Goal: Information Seeking & Learning: Learn about a topic

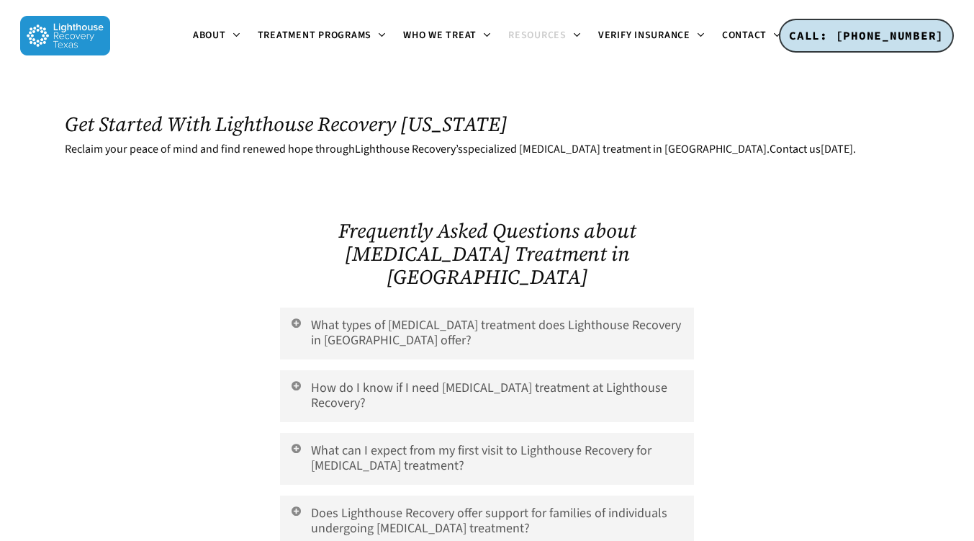
scroll to position [3166, 0]
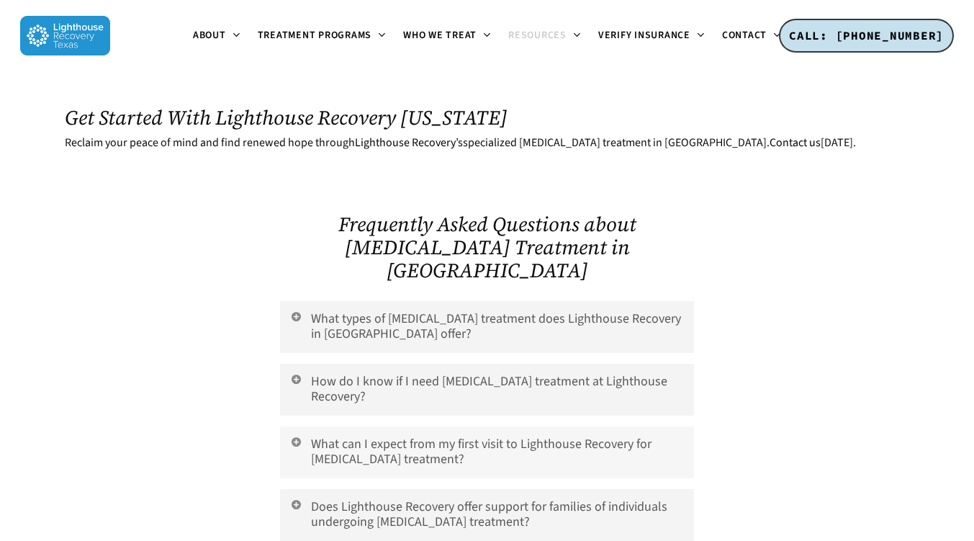
click at [531, 426] on link "What can I expect from my first visit to Lighthouse Recovery for PTSD treatment?" at bounding box center [486, 452] width 413 height 52
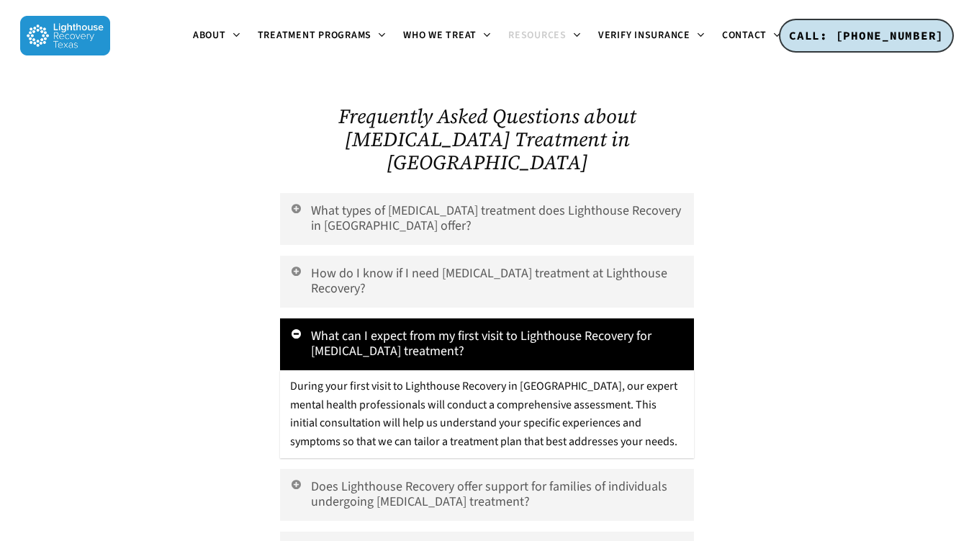
scroll to position [3277, 0]
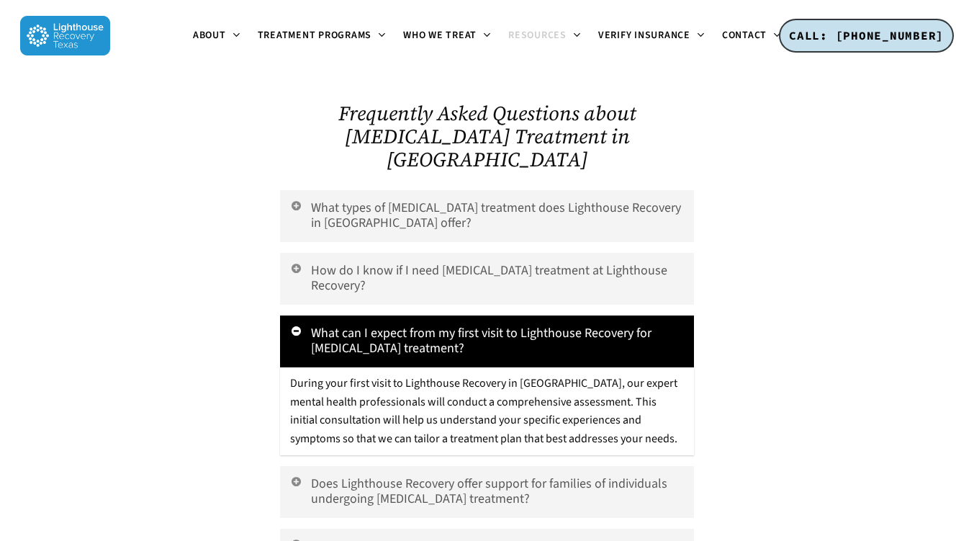
click at [628, 315] on link "What can I expect from my first visit to Lighthouse Recovery for PTSD treatment?" at bounding box center [486, 341] width 413 height 52
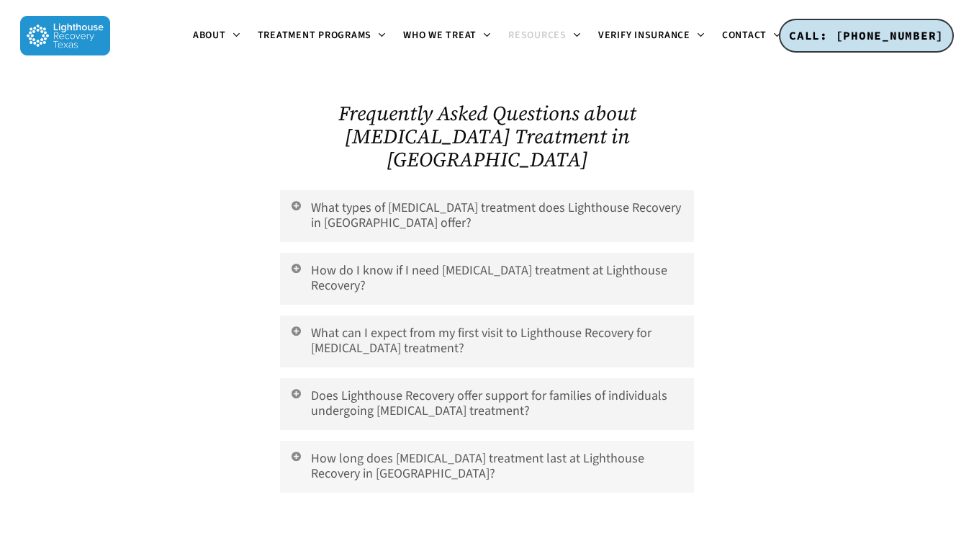
click at [600, 441] on link "How long does PTSD treatment last at Lighthouse Recovery in Dallas?" at bounding box center [486, 467] width 413 height 52
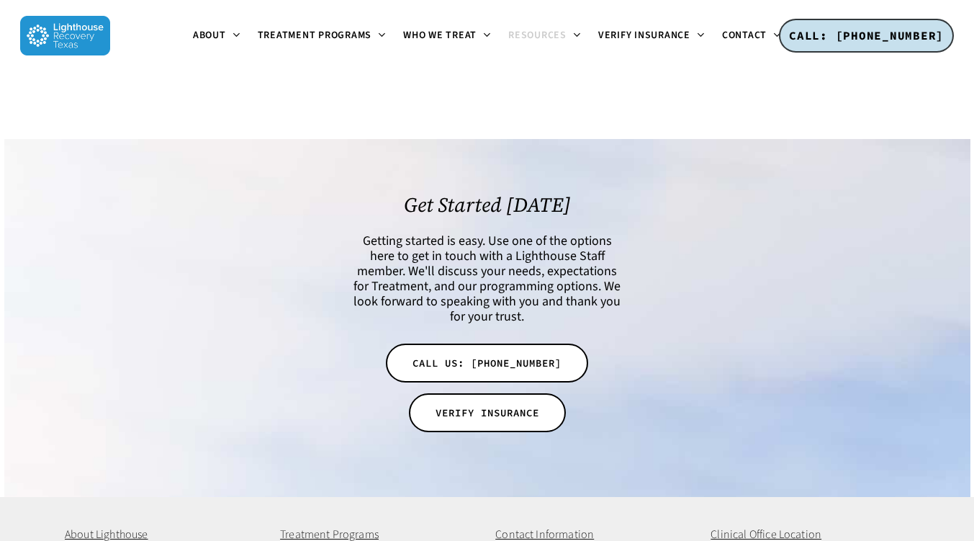
scroll to position [3853, 0]
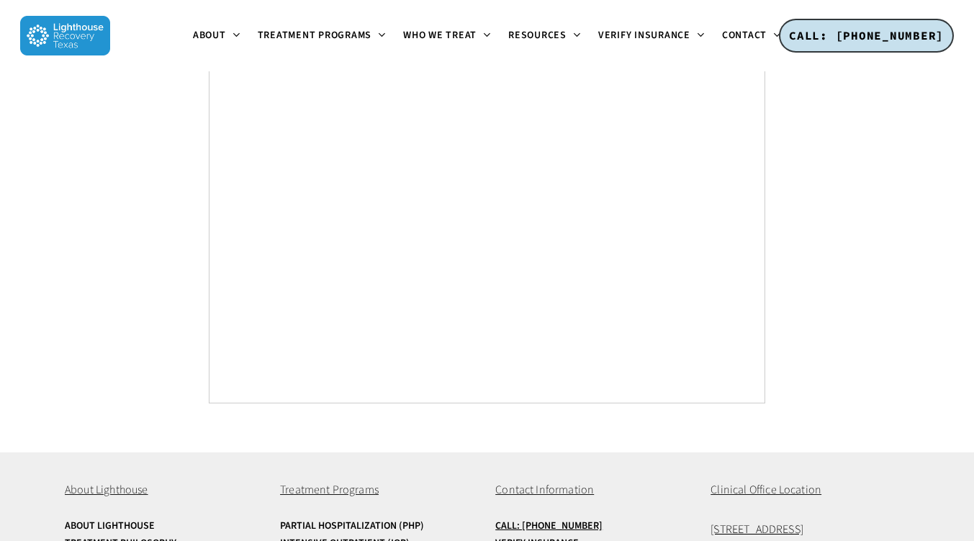
scroll to position [5507, 0]
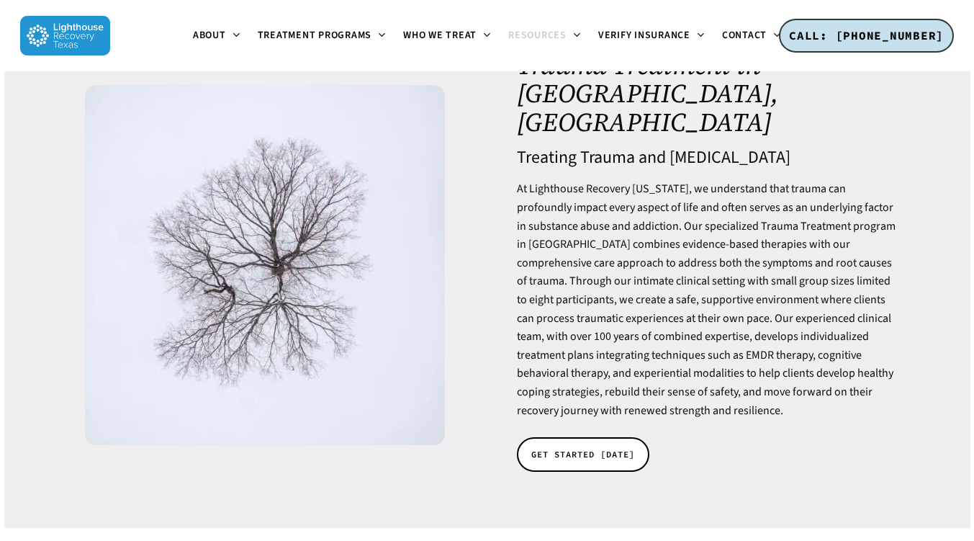
scroll to position [91, 0]
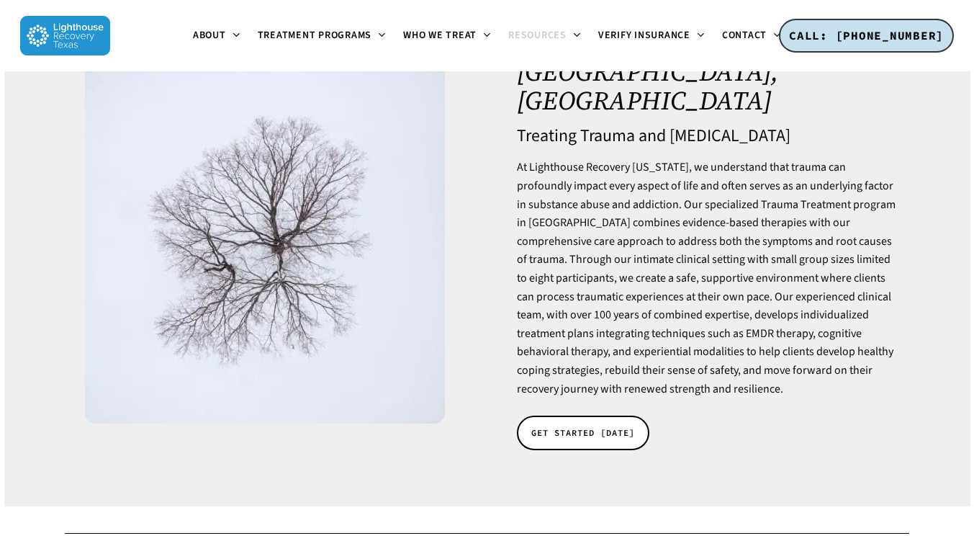
click at [837, 506] on div at bounding box center [487, 515] width 844 height 18
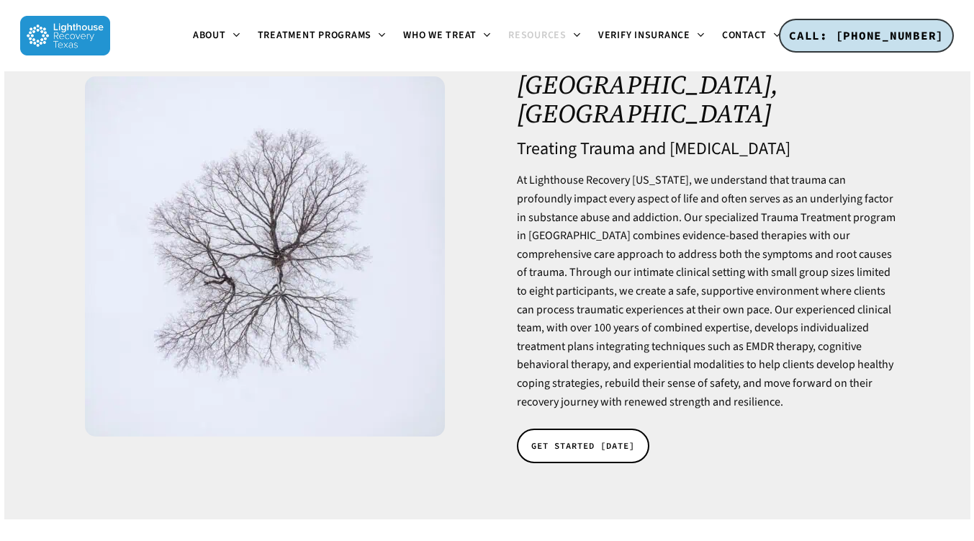
scroll to position [87, 0]
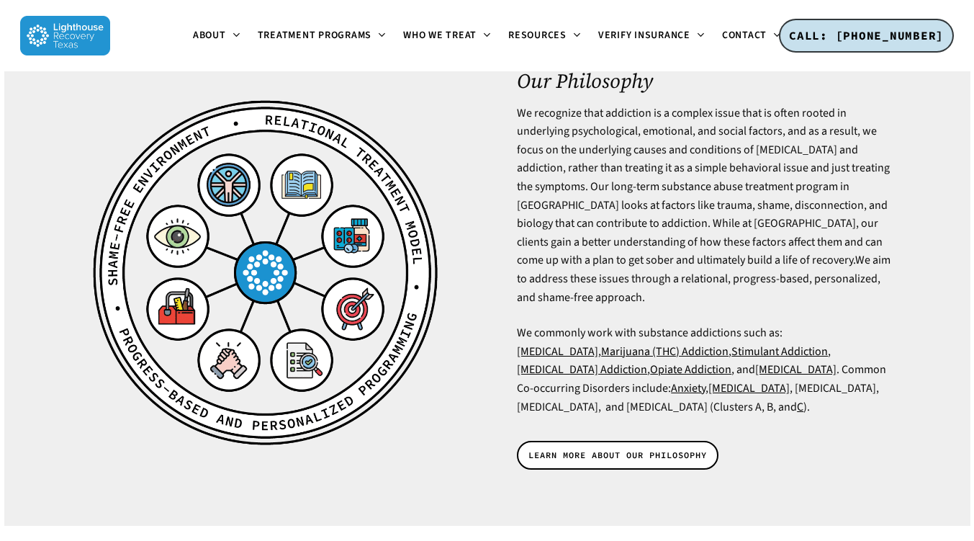
scroll to position [3662, 0]
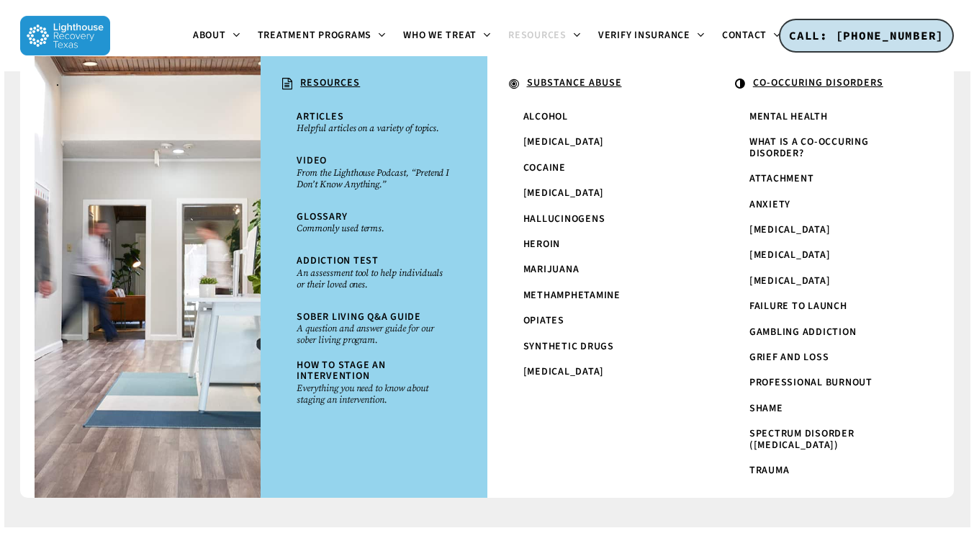
click at [577, 35] on icon at bounding box center [576, 35] width 6 height 12
click at [772, 464] on span "Trauma" at bounding box center [769, 470] width 40 height 14
